Goal: Task Accomplishment & Management: Manage account settings

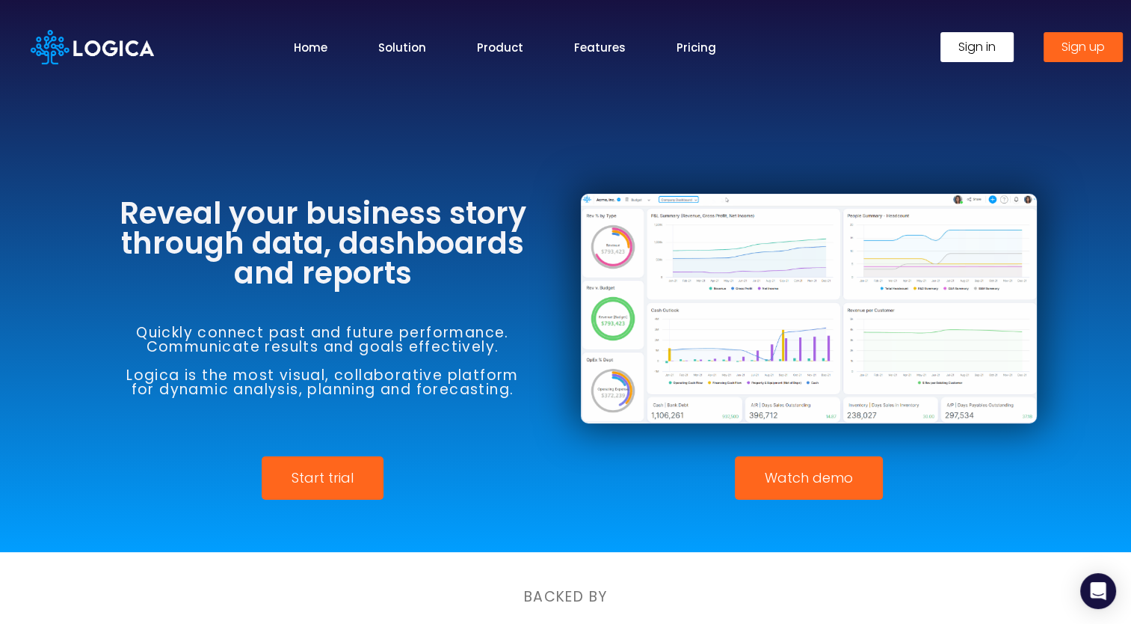
click at [1011, 49] on link "Sign in" at bounding box center [976, 47] width 73 height 30
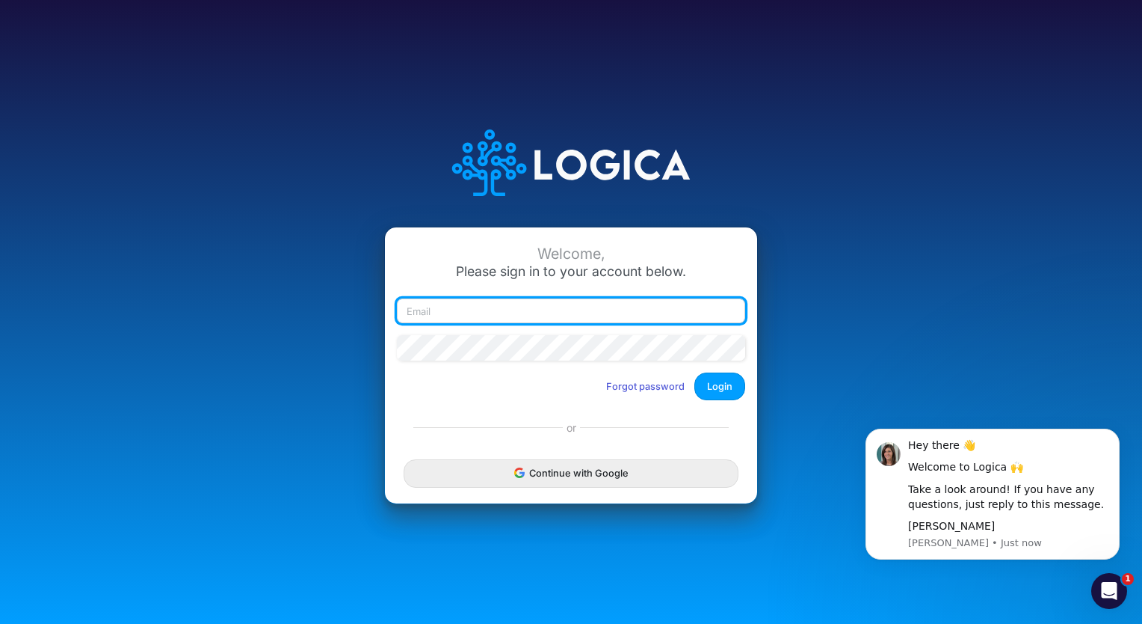
click at [669, 309] on input "email" at bounding box center [571, 310] width 348 height 25
type input "autumn.durham@heritage-communities.com"
